Goal: Task Accomplishment & Management: Use online tool/utility

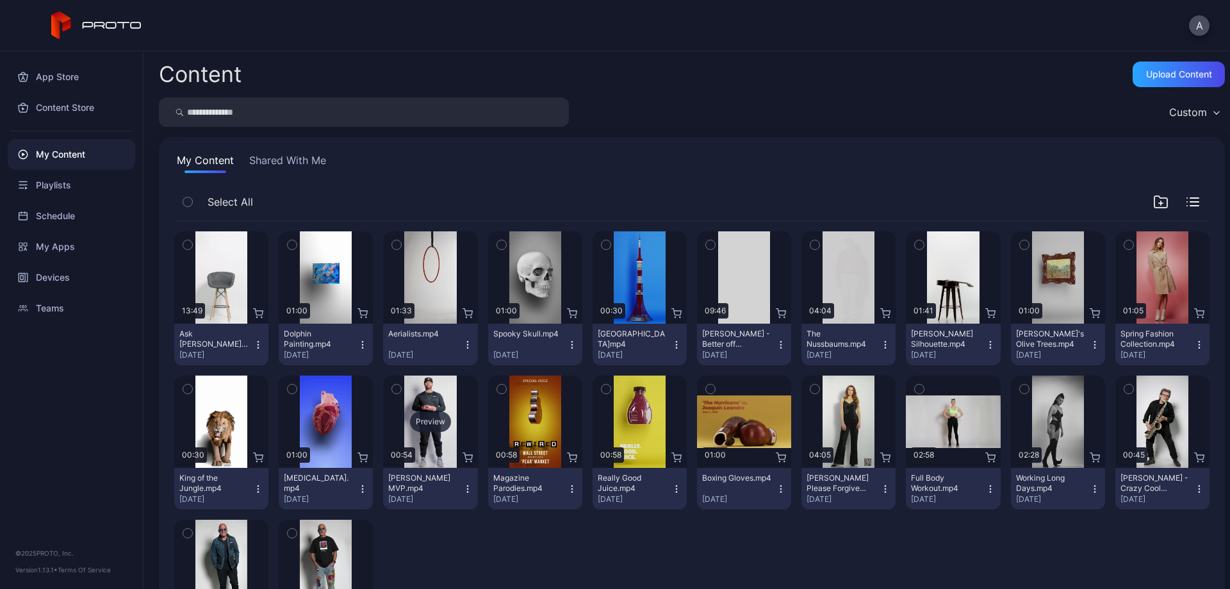
click at [407, 403] on div "Preview" at bounding box center [430, 422] width 94 height 92
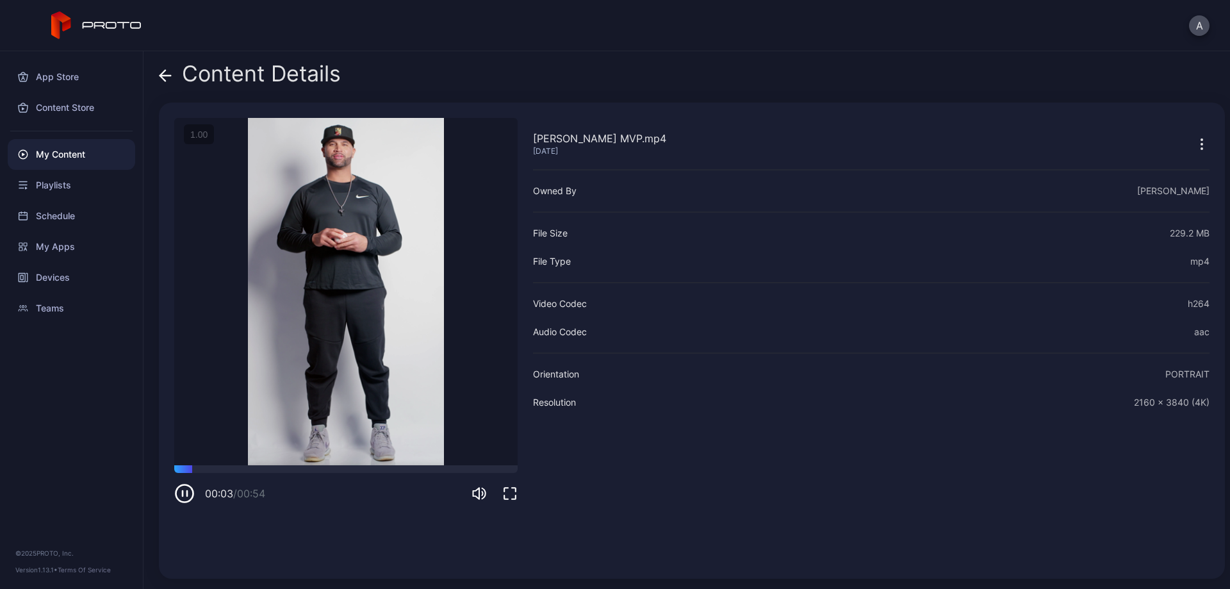
click at [1194, 138] on icon "button" at bounding box center [1201, 143] width 15 height 15
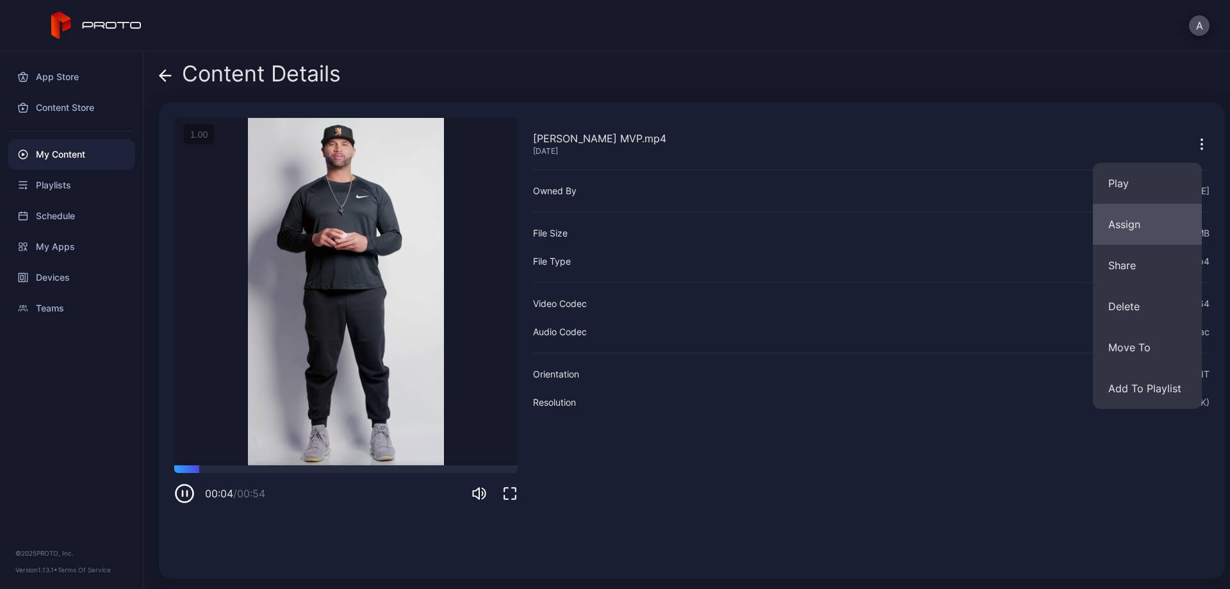
click at [1161, 222] on button "Assign" at bounding box center [1147, 224] width 109 height 41
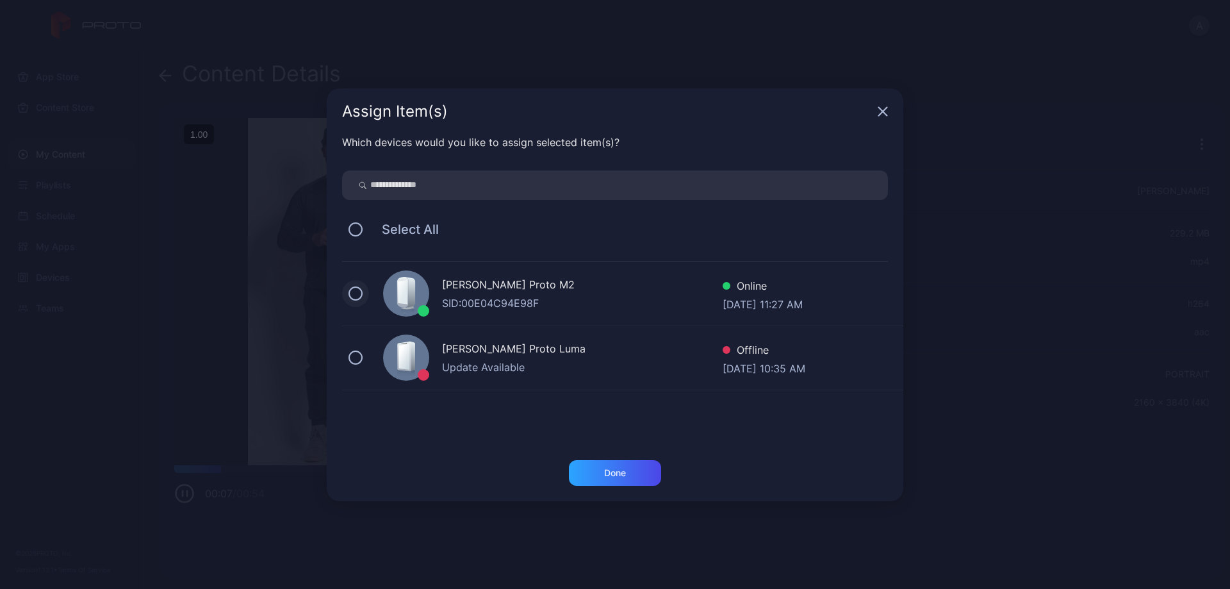
click at [361, 296] on button at bounding box center [356, 293] width 14 height 14
click at [625, 472] on div "Done" at bounding box center [615, 473] width 22 height 10
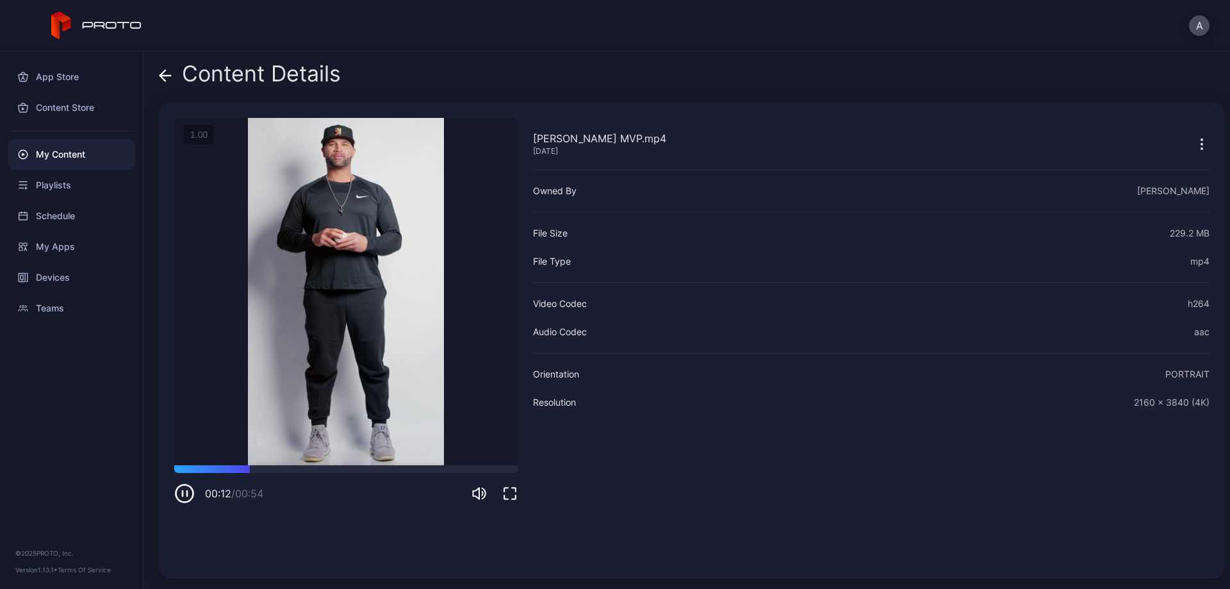
click at [192, 491] on icon "button" at bounding box center [184, 493] width 21 height 21
click at [58, 103] on div "Content Store" at bounding box center [72, 107] width 128 height 31
